Goal: Information Seeking & Learning: Learn about a topic

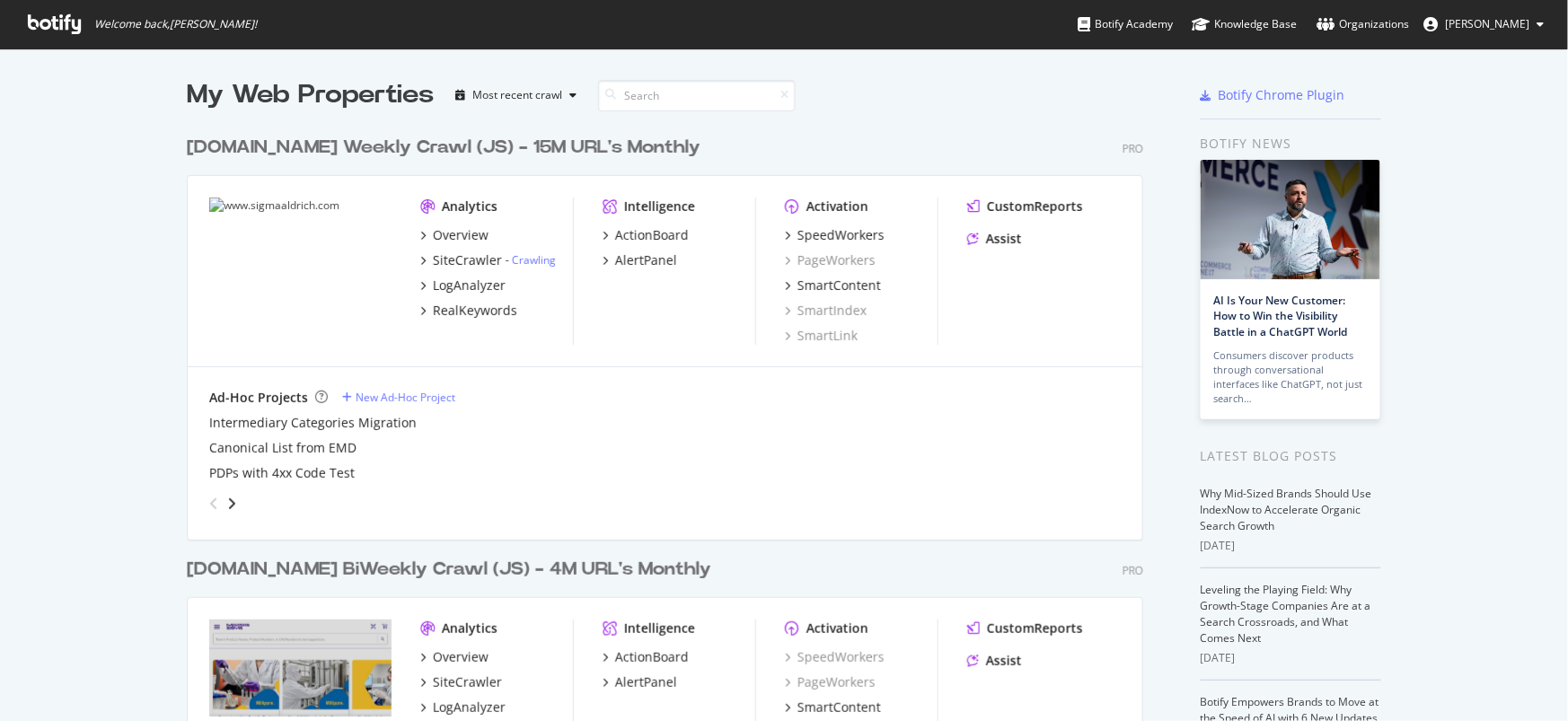
scroll to position [706, 1538]
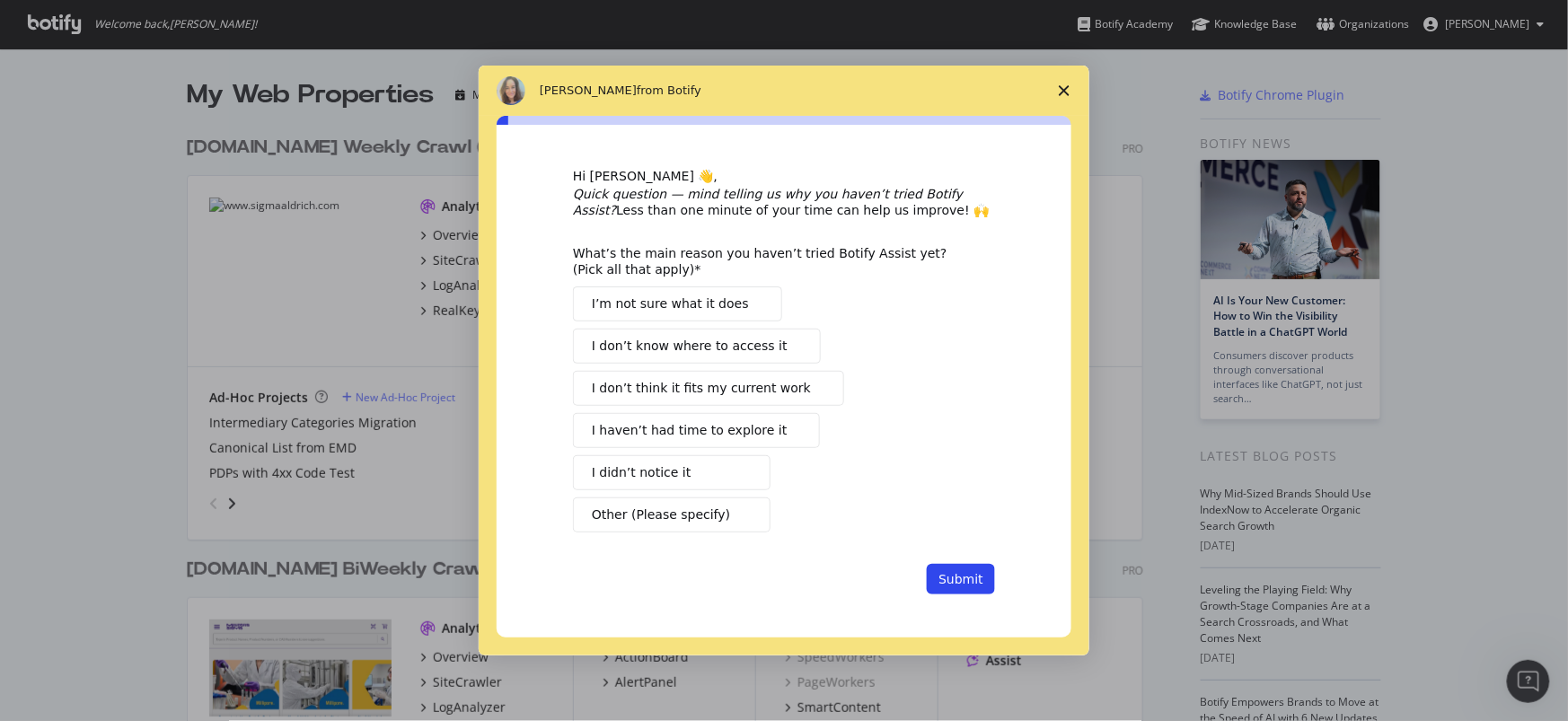
scroll to position [0, 0]
click at [1060, 92] on icon "Close survey" at bounding box center [1064, 91] width 11 height 11
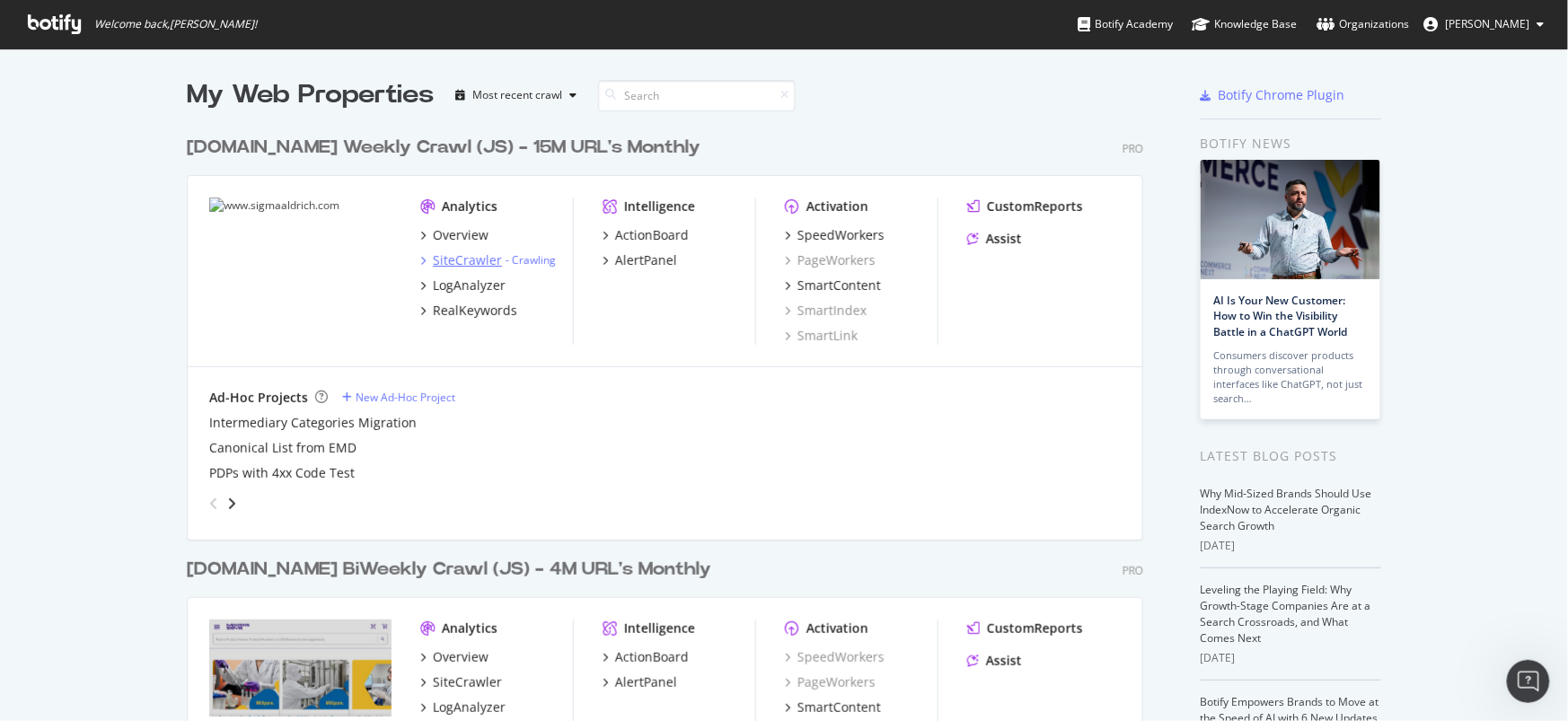
click at [459, 260] on div "SiteCrawler" at bounding box center [467, 260] width 69 height 18
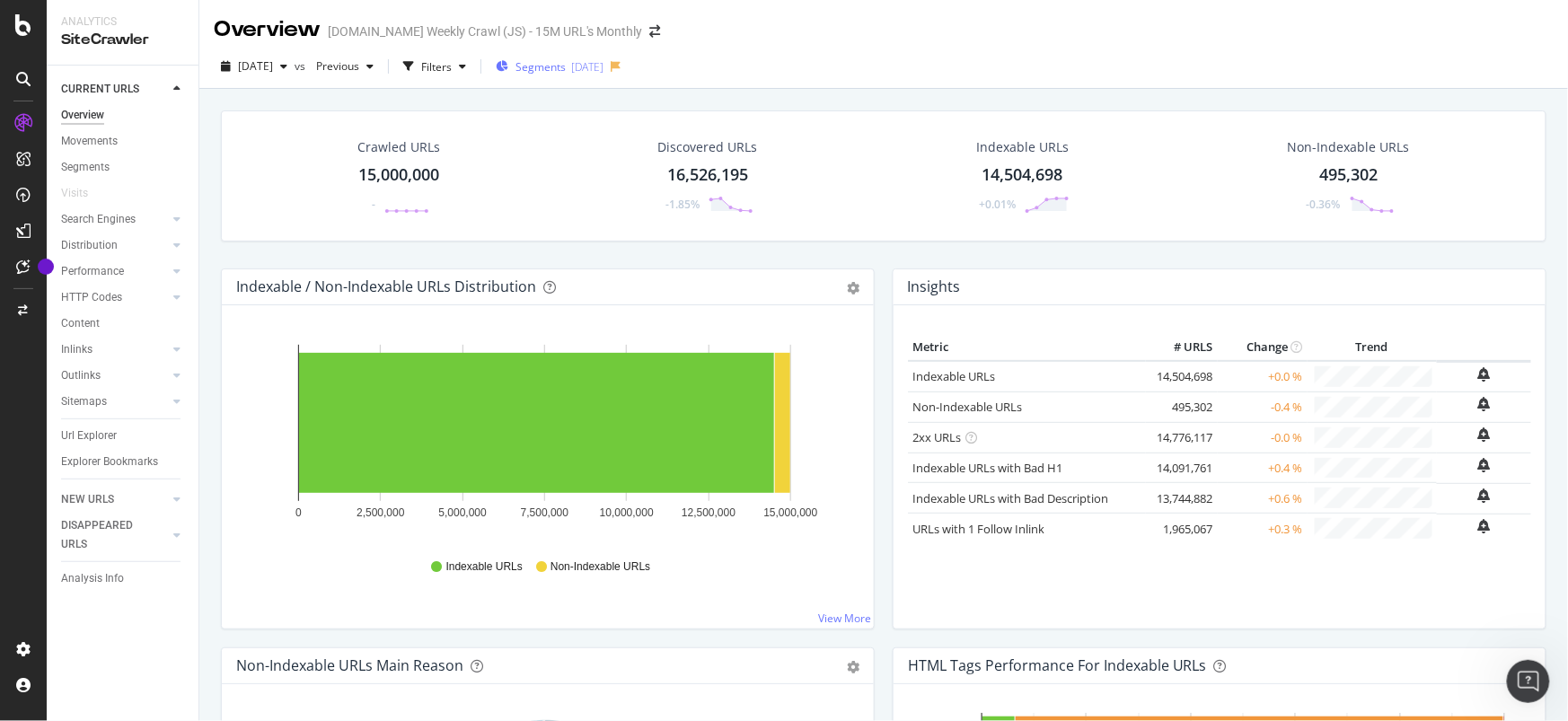
click at [603, 63] on div "[DATE]" at bounding box center [587, 66] width 32 height 15
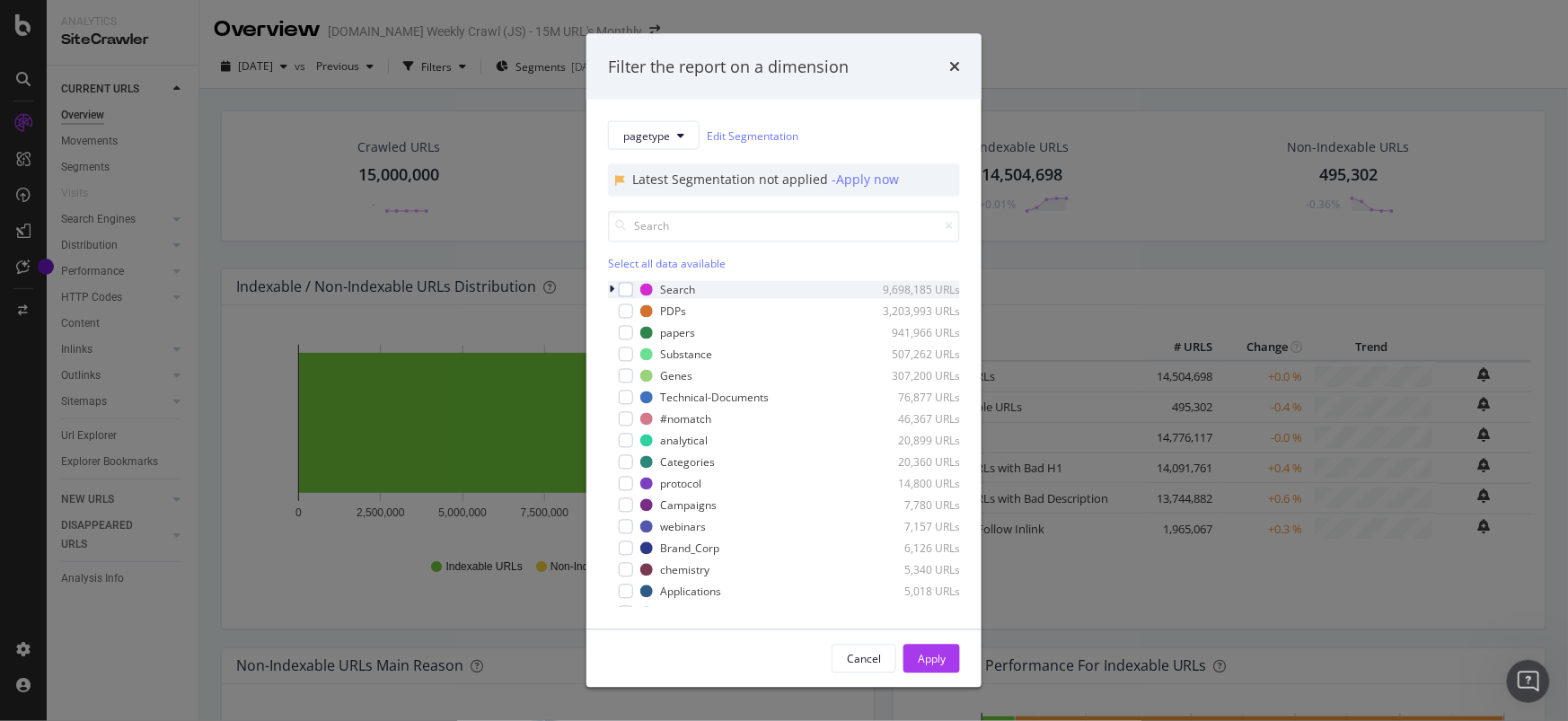
click at [633, 291] on div "Search 9,698,185 URLs" at bounding box center [784, 290] width 352 height 18
click at [626, 292] on div "modal" at bounding box center [626, 290] width 14 height 14
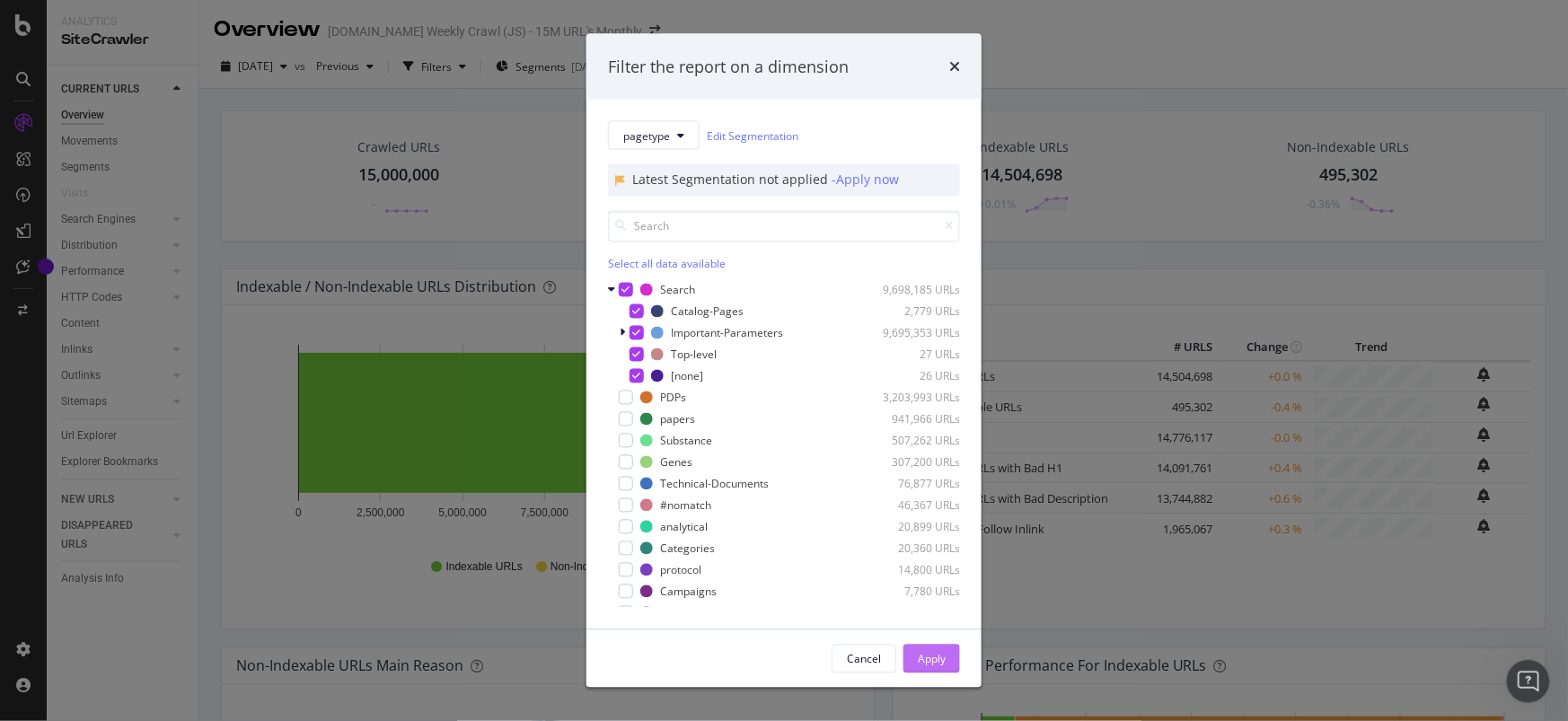
click at [941, 660] on div "Apply" at bounding box center [932, 658] width 28 height 15
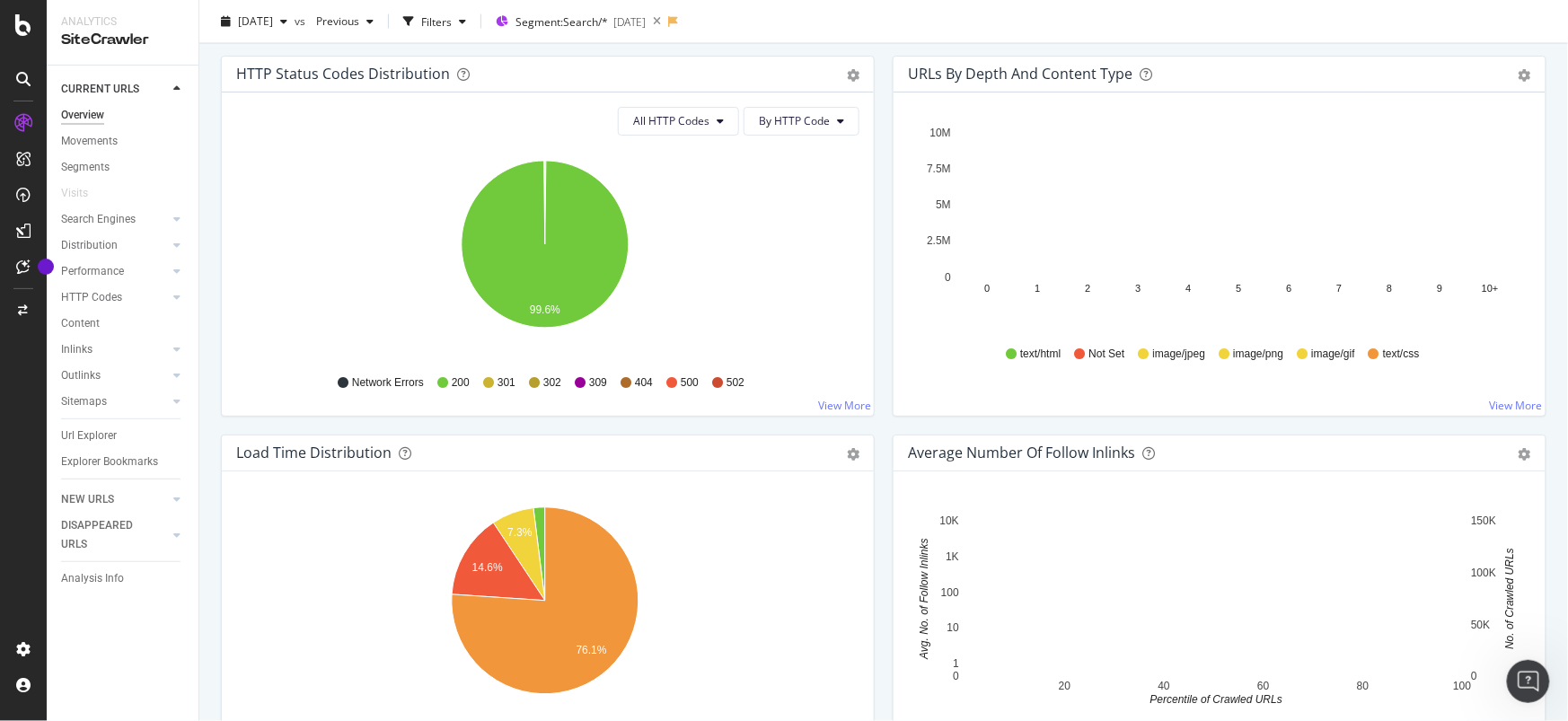
scroll to position [962, 0]
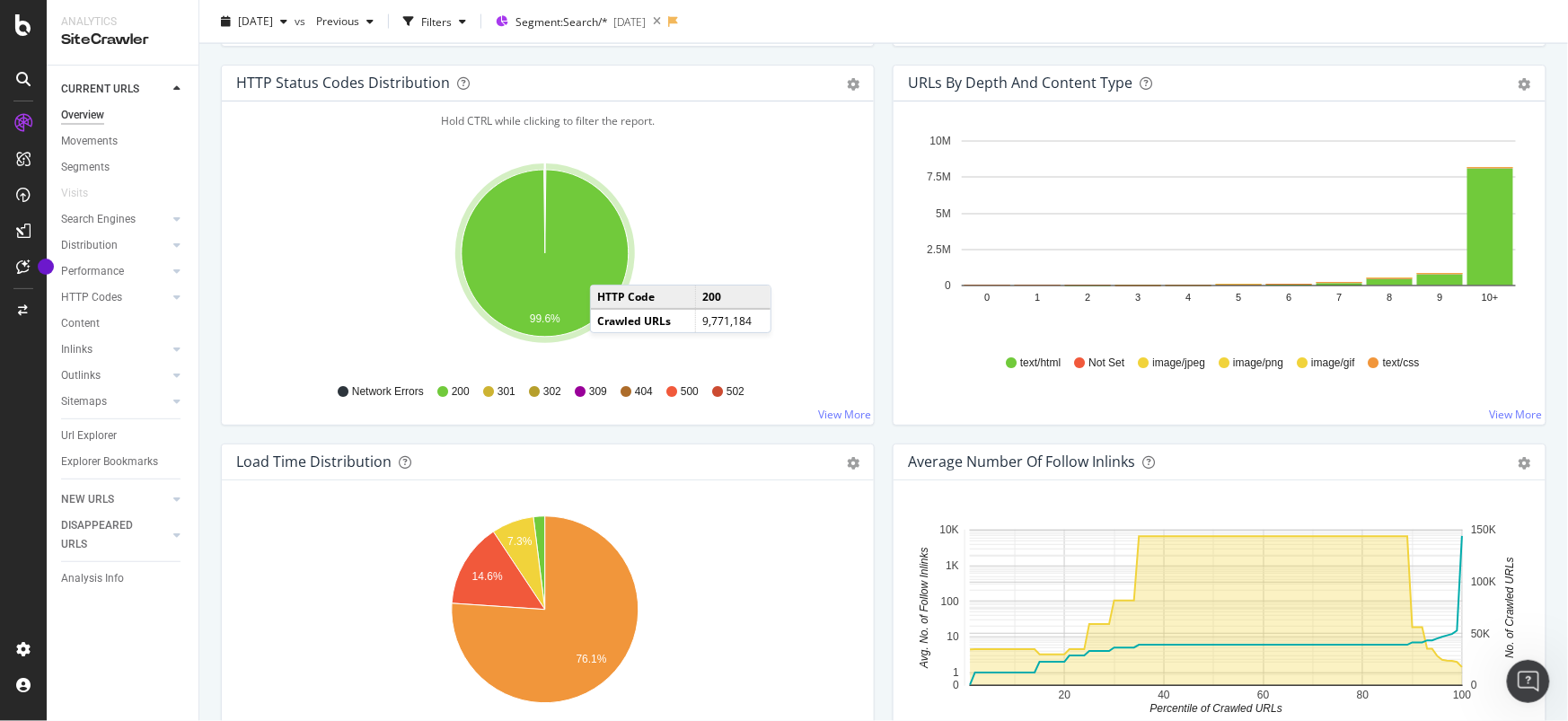
click at [608, 267] on icon "A chart." at bounding box center [545, 253] width 167 height 168
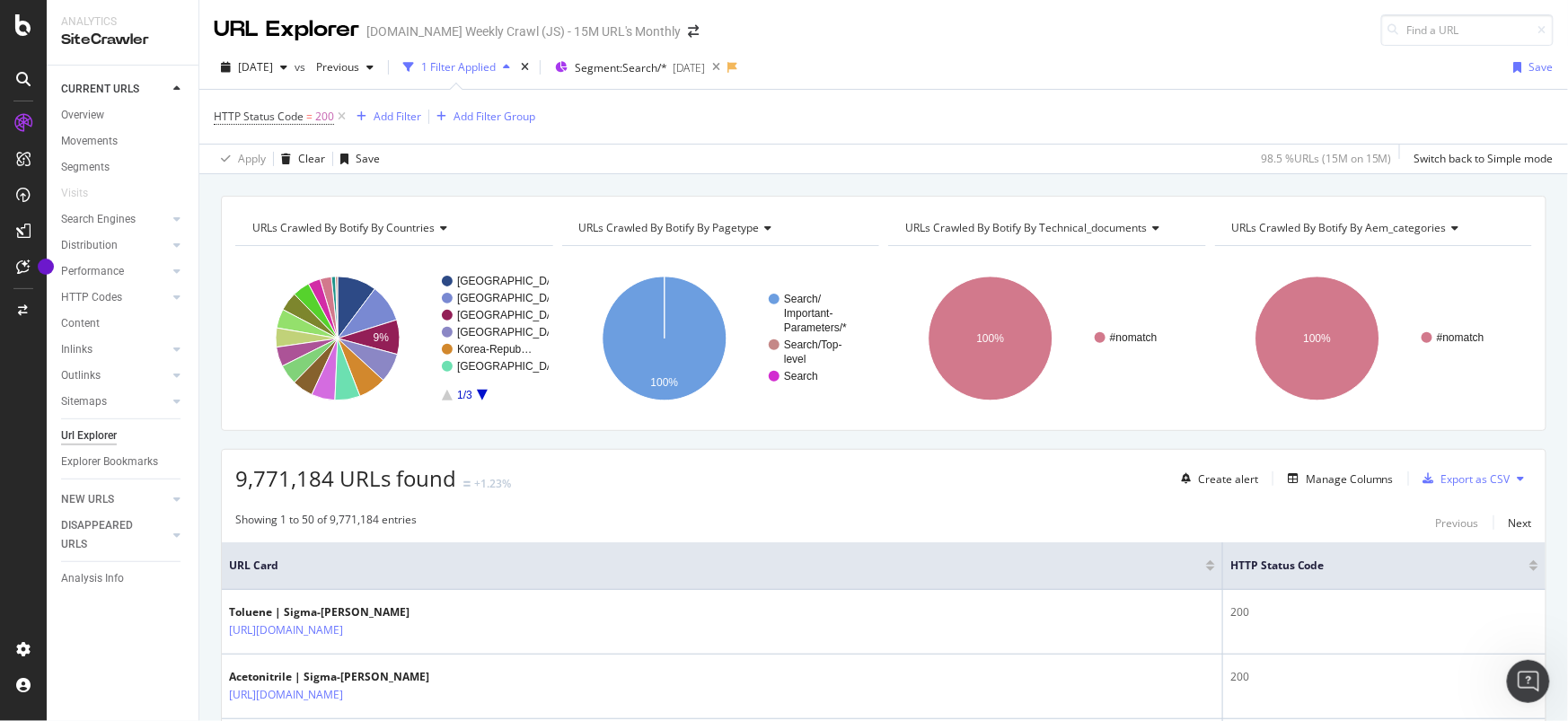
click at [482, 396] on icon "A chart." at bounding box center [481, 395] width 11 height 11
click at [328, 382] on icon "A chart." at bounding box center [325, 370] width 26 height 62
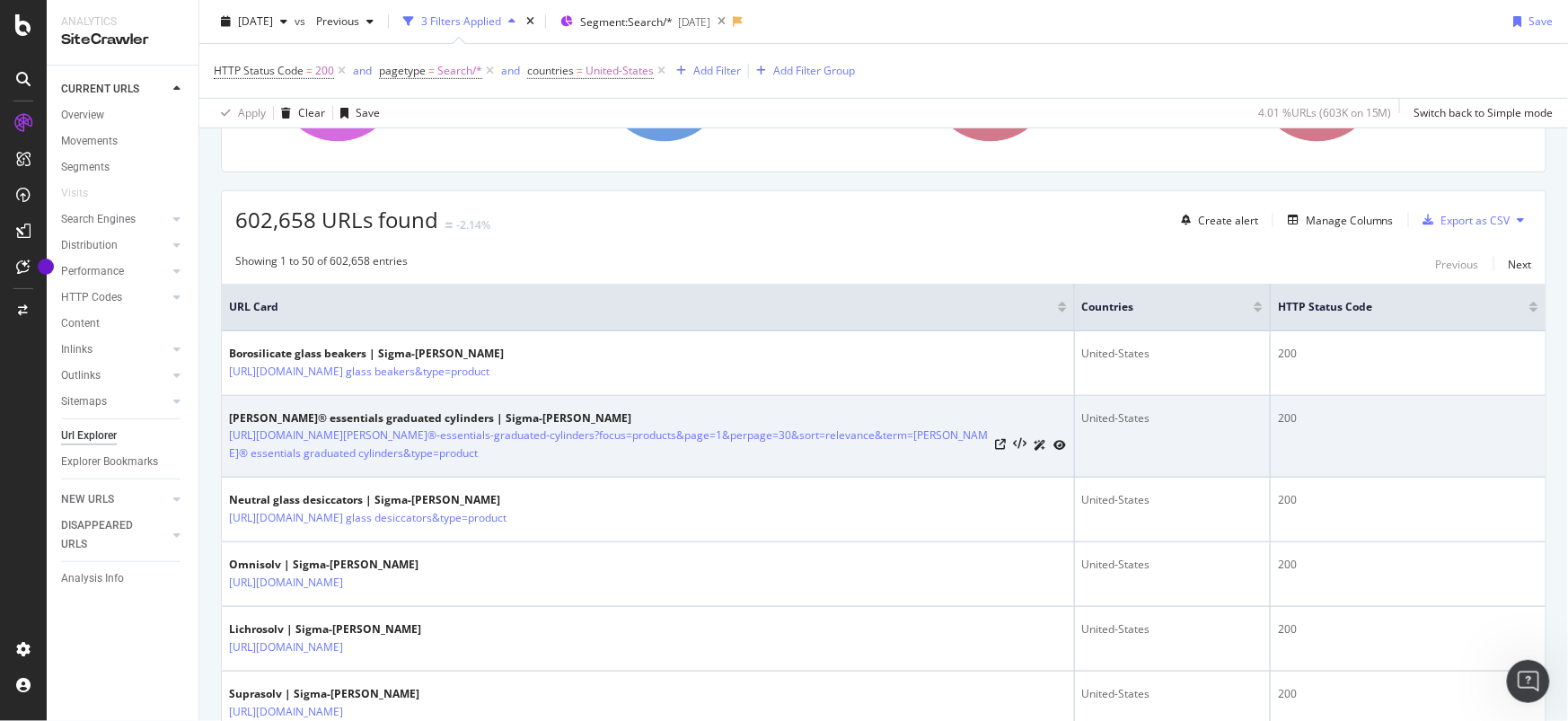
scroll to position [260, 0]
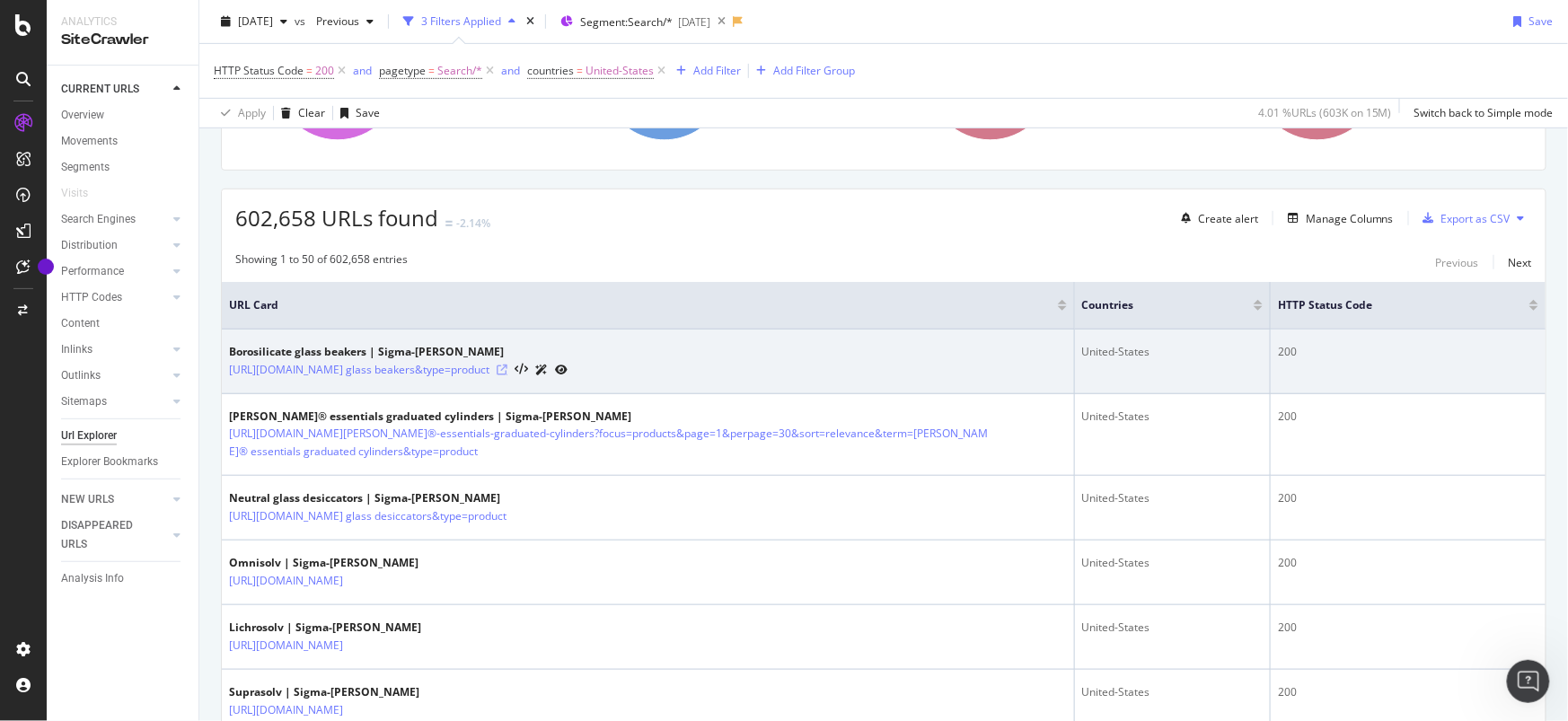
click at [507, 376] on icon at bounding box center [501, 370] width 11 height 11
